Goal: Information Seeking & Learning: Learn about a topic

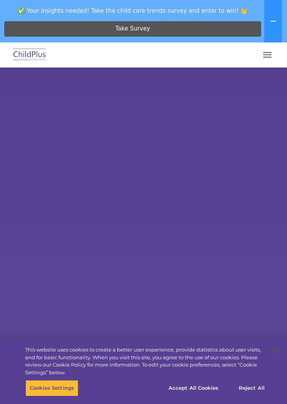
select select "MEDIUM"
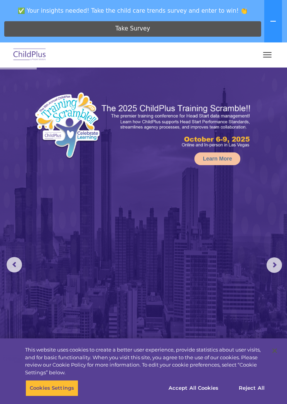
click at [268, 56] on button "button" at bounding box center [267, 55] width 16 height 12
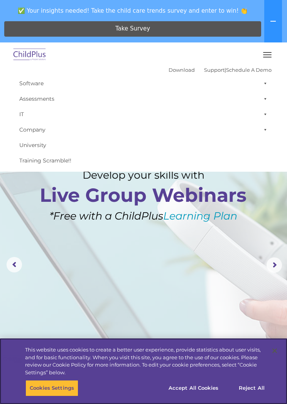
click at [233, 401] on div "Cookies Settings Reject All Accept All Cookies" at bounding box center [143, 392] width 287 height 24
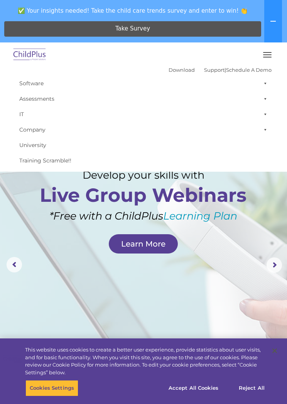
click at [268, 54] on button "button" at bounding box center [267, 55] width 16 height 12
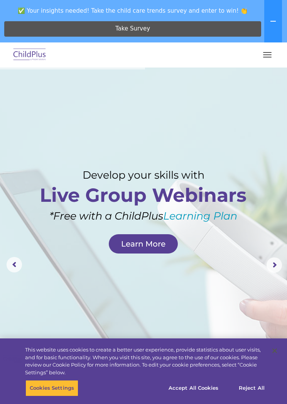
click at [37, 53] on img at bounding box center [30, 55] width 36 height 18
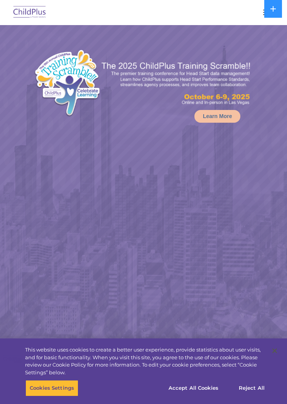
select select "MEDIUM"
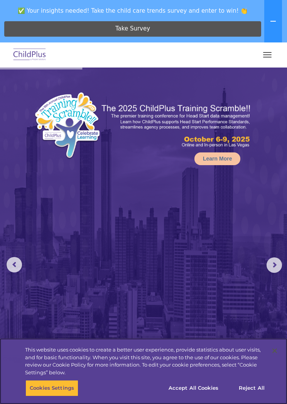
click at [193, 391] on button "Accept All Cookies" at bounding box center [193, 388] width 58 height 16
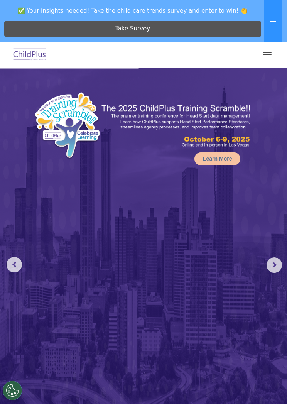
click at [279, 262] on rs-arrow at bounding box center [274, 264] width 15 height 15
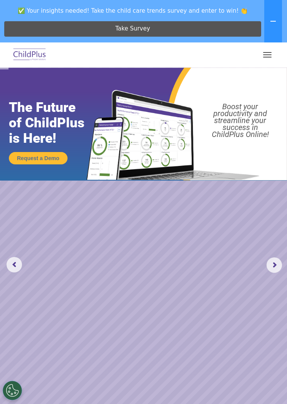
click at [275, 251] on rs-slide "Request a Demo The Future of ChildPlus is Here! Boost your productivity and str…" at bounding box center [143, 265] width 287 height 395
click at [270, 59] on button "button" at bounding box center [267, 55] width 16 height 12
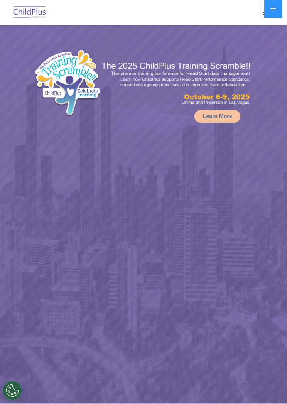
select select "MEDIUM"
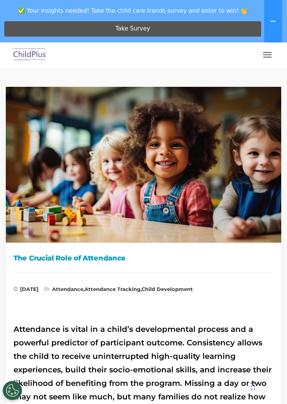
click at [265, 57] on button "button" at bounding box center [267, 55] width 16 height 12
